Goal: Transaction & Acquisition: Purchase product/service

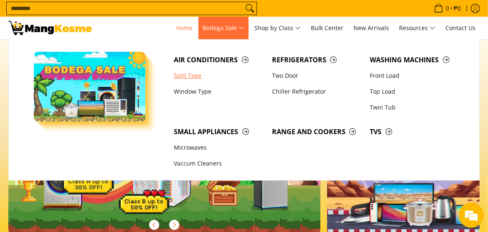
click at [185, 72] on link "Split Type" at bounding box center [219, 76] width 98 height 16
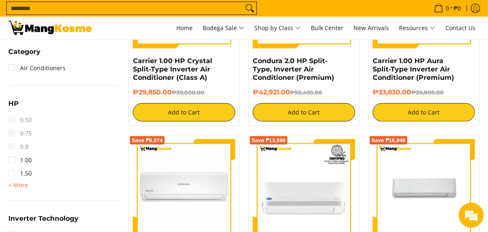
scroll to position [444, 0]
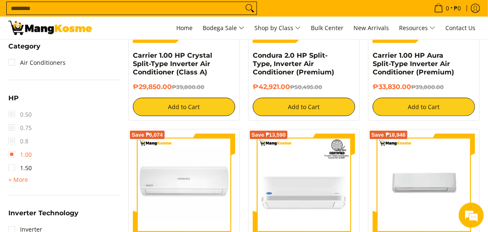
click at [12, 150] on link "1.00" at bounding box center [19, 154] width 23 height 13
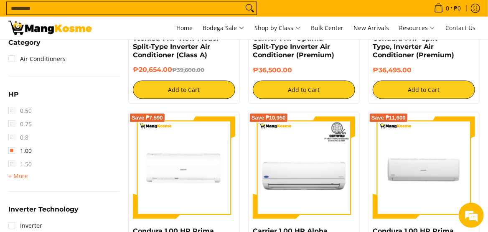
scroll to position [488, 0]
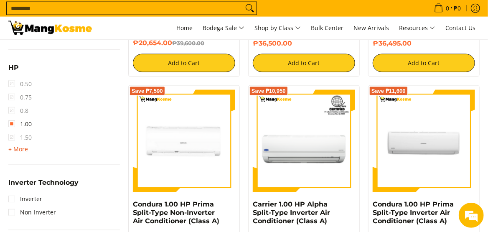
click at [11, 149] on span "+ More" at bounding box center [18, 149] width 20 height 7
click at [10, 204] on span "4.00" at bounding box center [19, 204] width 23 height 13
click at [10, 203] on span "4.00" at bounding box center [19, 204] width 23 height 13
click at [10, 171] on span "3.00" at bounding box center [19, 177] width 23 height 13
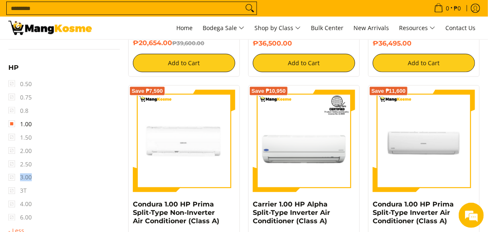
click at [10, 171] on span "3.00" at bounding box center [19, 177] width 23 height 13
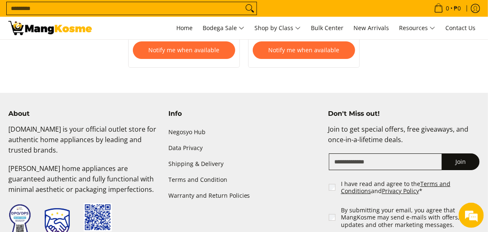
scroll to position [1178, 0]
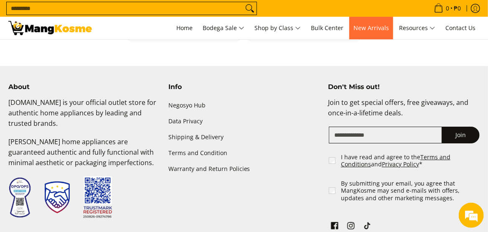
click at [371, 31] on span "New Arrivals" at bounding box center [372, 28] width 36 height 8
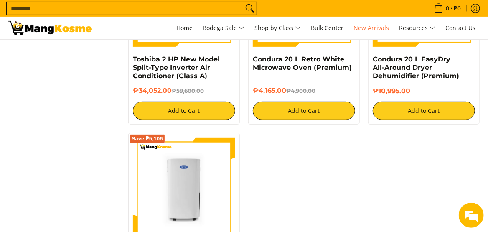
scroll to position [1468, 0]
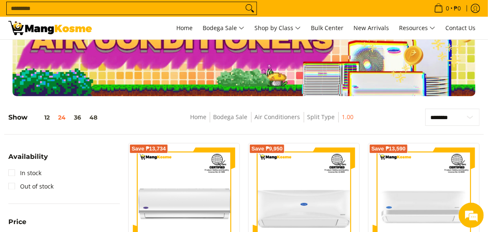
scroll to position [43, 0]
